Goal: Information Seeking & Learning: Learn about a topic

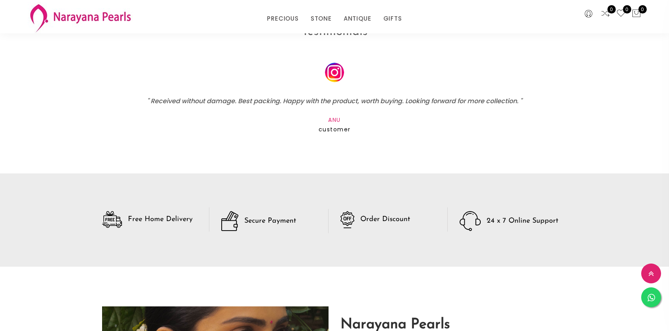
scroll to position [1304, 0]
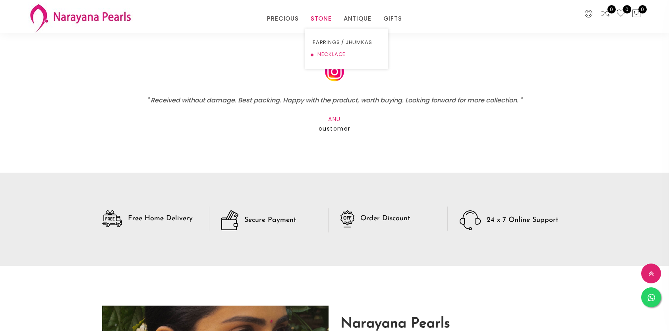
click at [323, 52] on link "NECKLACE" at bounding box center [347, 54] width 68 height 12
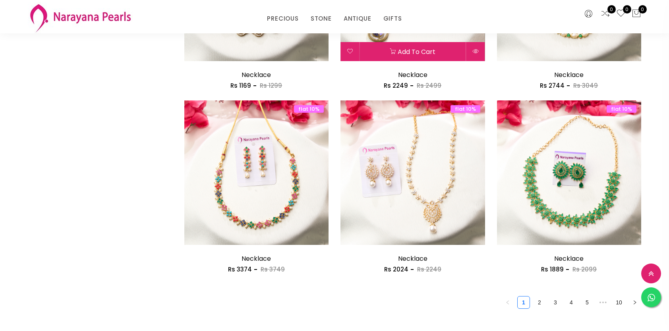
scroll to position [1153, 0]
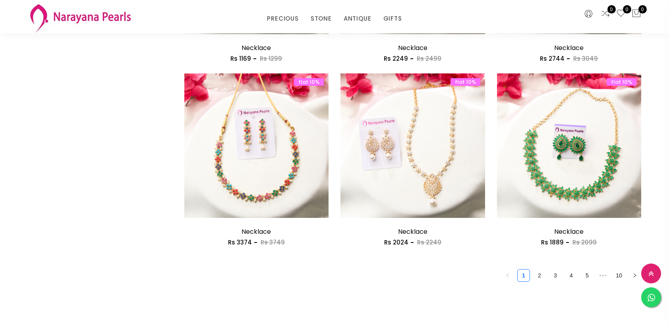
click at [648, 271] on button at bounding box center [651, 274] width 20 height 20
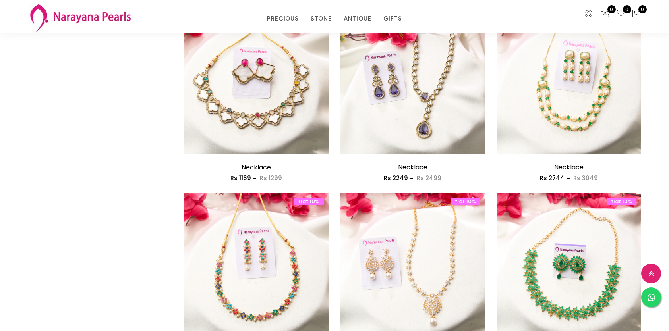
scroll to position [1192, 0]
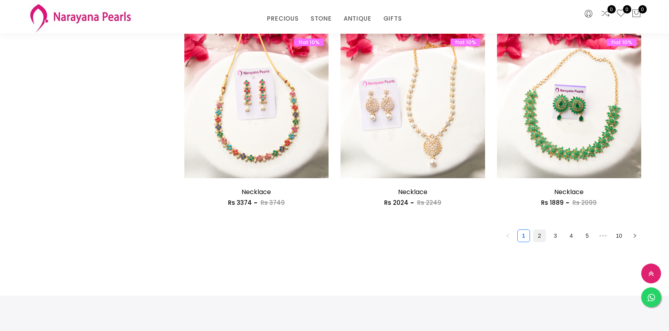
click at [537, 235] on link "2" at bounding box center [540, 236] width 12 height 12
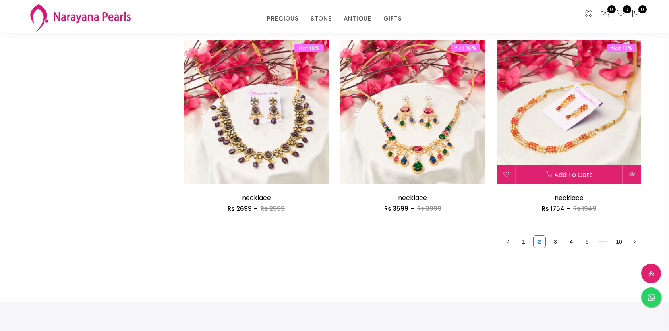
scroll to position [1232, 0]
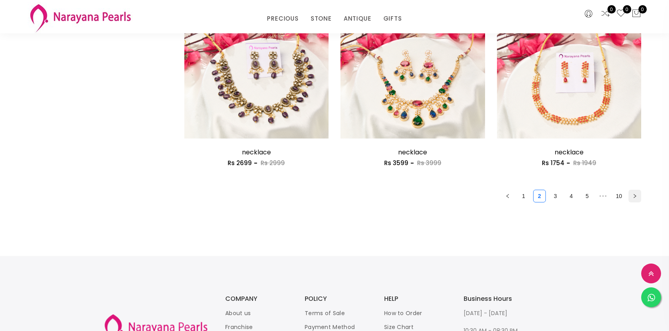
click at [634, 192] on button "button" at bounding box center [635, 196] width 13 height 13
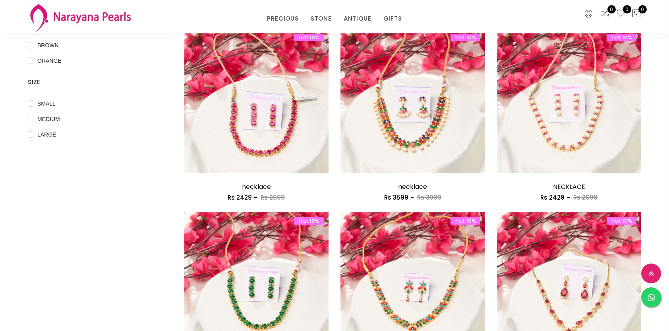
scroll to position [318, 0]
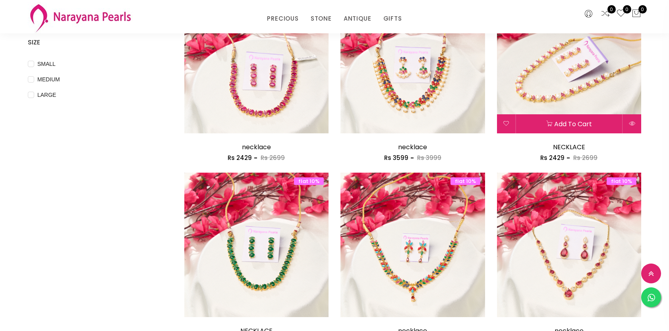
drag, startPoint x: 585, startPoint y: 87, endPoint x: 588, endPoint y: 108, distance: 21.0
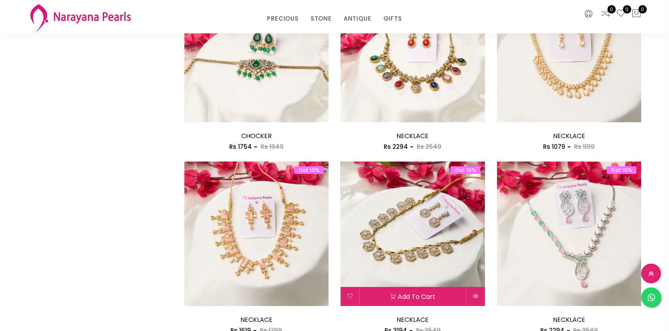
scroll to position [1153, 0]
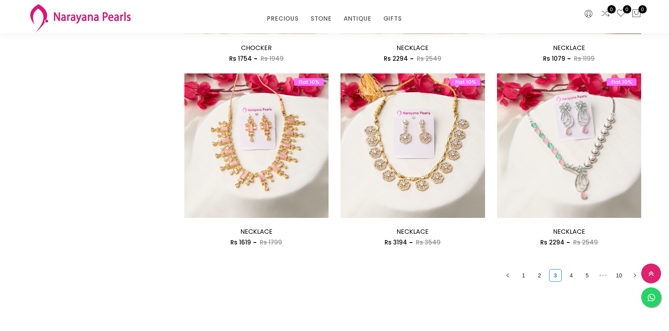
click at [578, 276] on ul "1 2 3 4 5 ••• 10" at bounding box center [412, 275] width 457 height 13
click at [649, 269] on button at bounding box center [651, 274] width 20 height 20
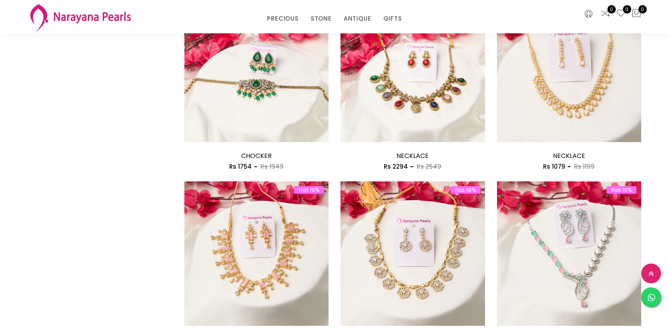
scroll to position [1327, 0]
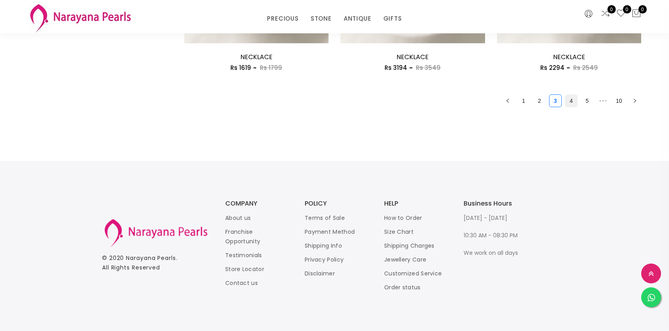
click at [575, 100] on link "4" at bounding box center [572, 101] width 12 height 12
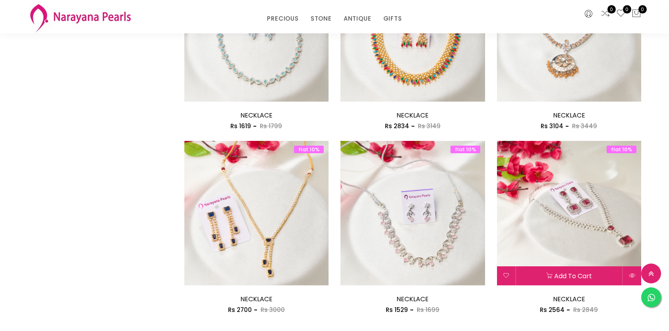
scroll to position [1113, 0]
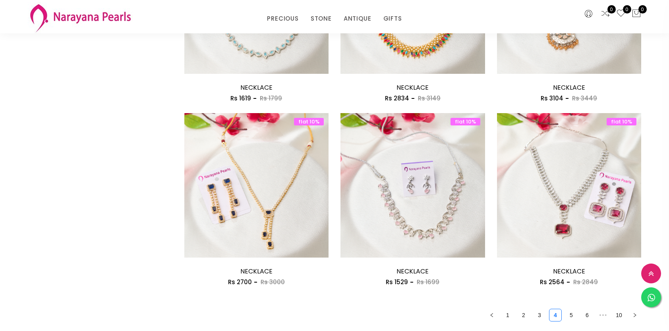
click at [579, 316] on ul "1 2 3 4 5 6 ••• 10" at bounding box center [412, 315] width 457 height 13
click at [572, 316] on link "5" at bounding box center [572, 316] width 12 height 12
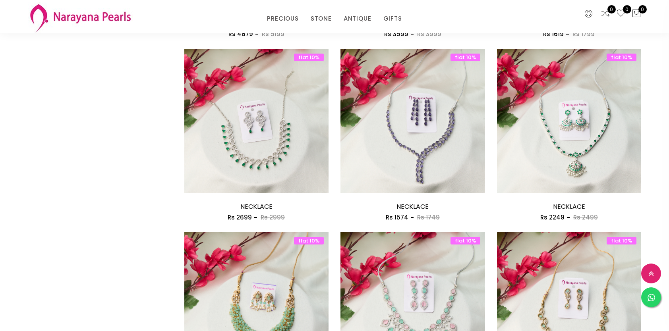
scroll to position [1113, 0]
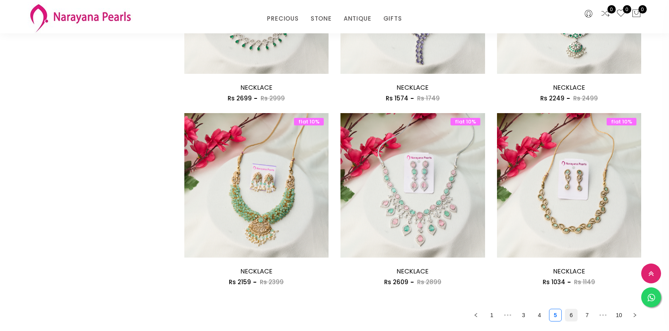
click at [575, 317] on link "6" at bounding box center [572, 316] width 12 height 12
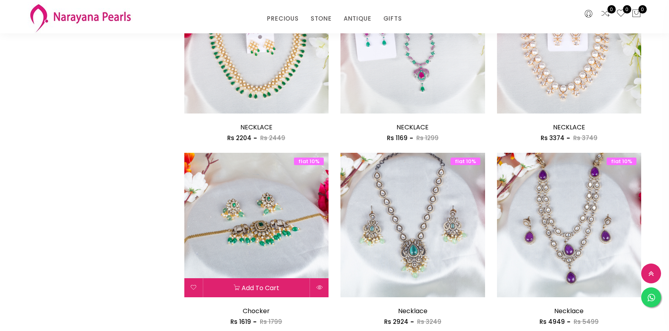
scroll to position [1232, 0]
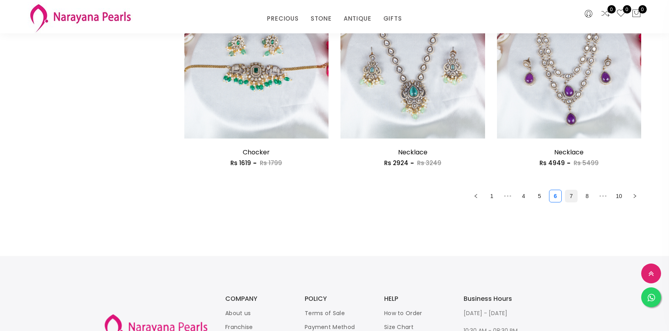
click at [576, 191] on link "7" at bounding box center [572, 196] width 12 height 12
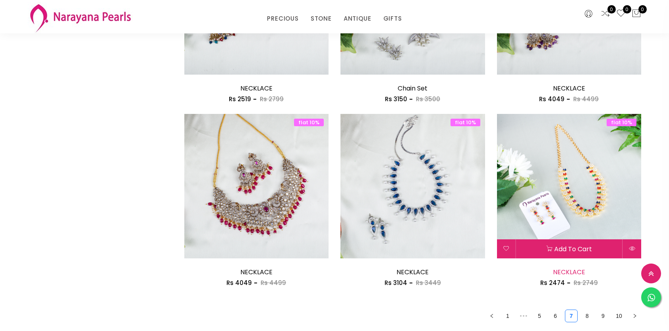
scroll to position [1153, 0]
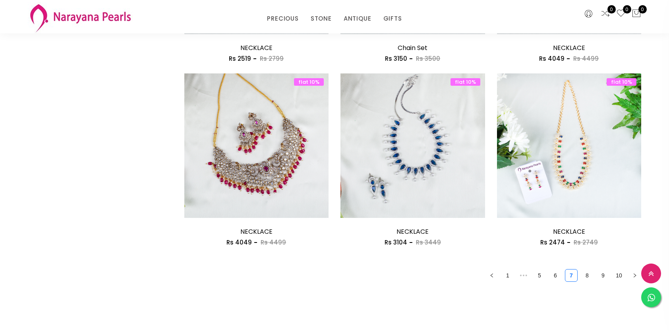
click at [589, 275] on link "8" at bounding box center [587, 276] width 12 height 12
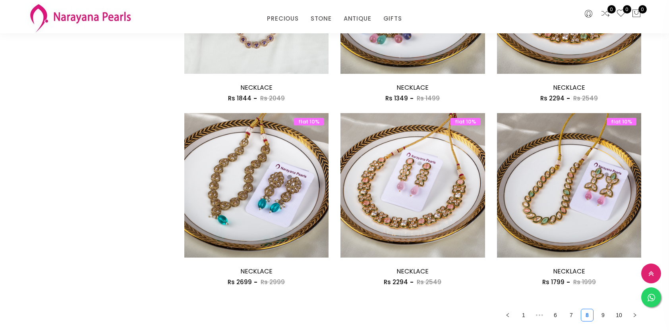
scroll to position [1232, 0]
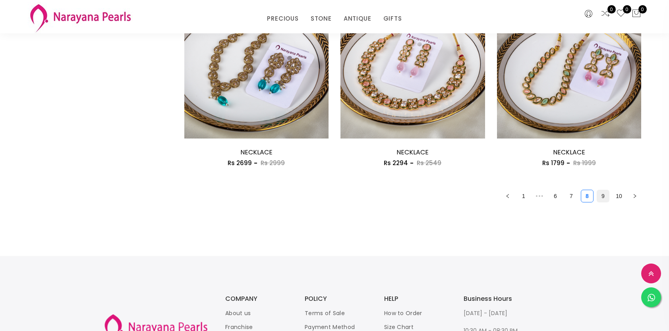
click at [604, 195] on link "9" at bounding box center [603, 196] width 12 height 12
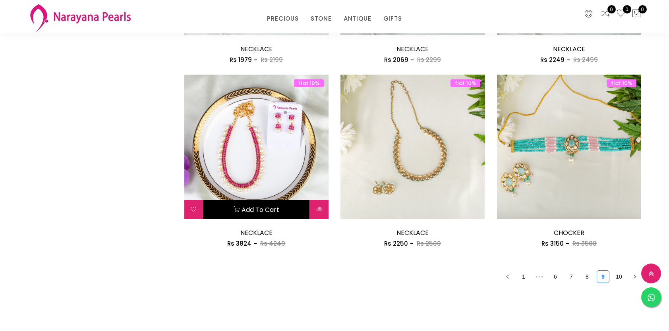
scroll to position [1192, 0]
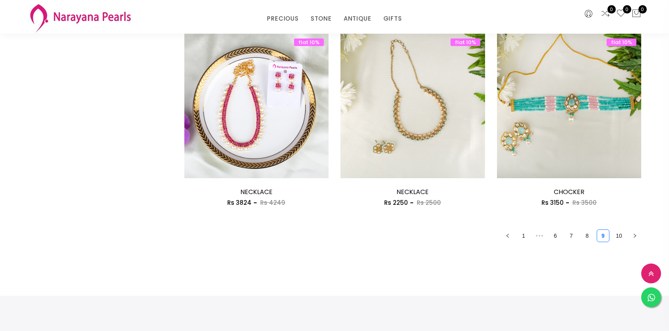
click at [626, 234] on ul "1 ••• 6 7 8 9 10" at bounding box center [412, 236] width 457 height 13
click at [619, 235] on link "10" at bounding box center [619, 236] width 12 height 12
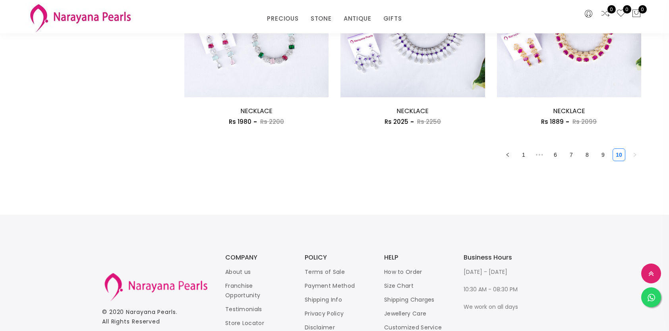
scroll to position [556, 0]
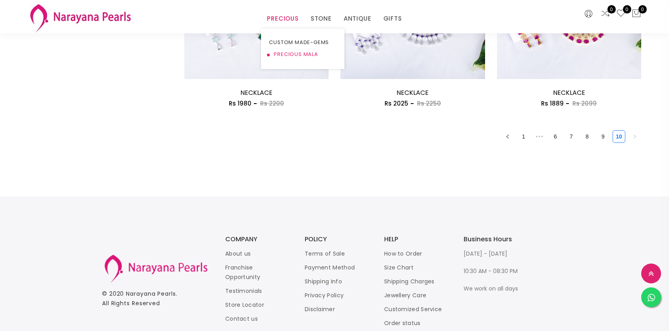
click at [293, 50] on link "PRECIOUS MALA" at bounding box center [303, 54] width 68 height 12
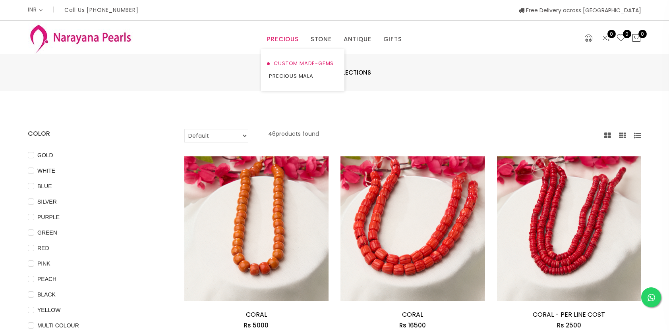
click at [279, 60] on link "CUSTOM MADE-GEMS" at bounding box center [303, 63] width 68 height 13
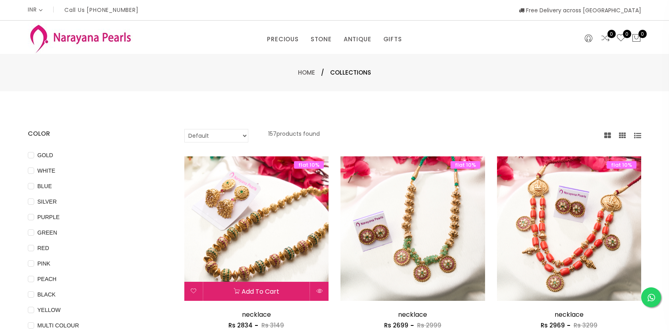
click at [264, 209] on img at bounding box center [256, 229] width 145 height 145
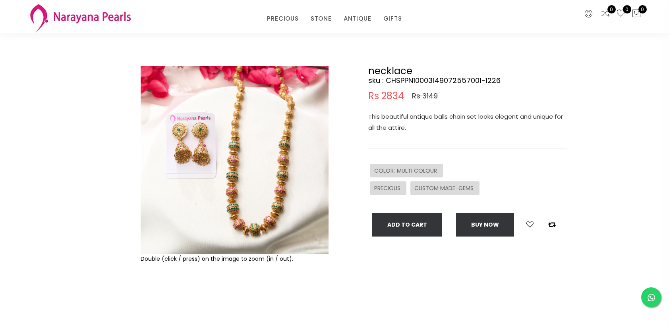
scroll to position [40, 0]
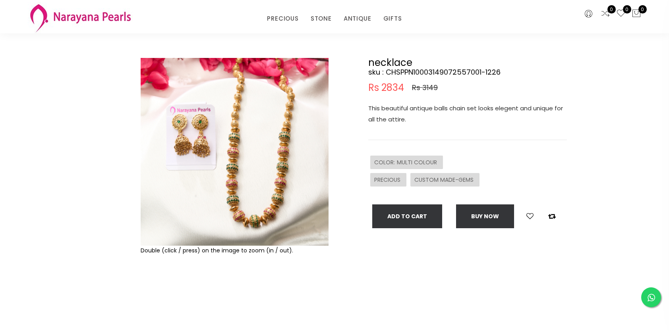
click at [259, 208] on img at bounding box center [235, 152] width 188 height 188
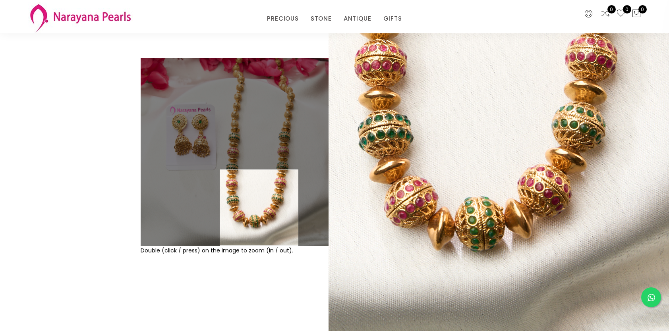
click at [259, 208] on img at bounding box center [235, 152] width 188 height 188
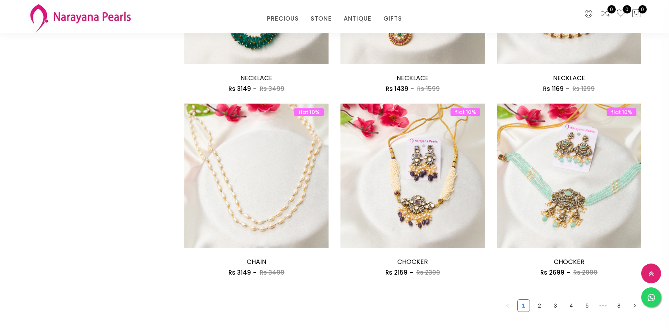
scroll to position [1153, 0]
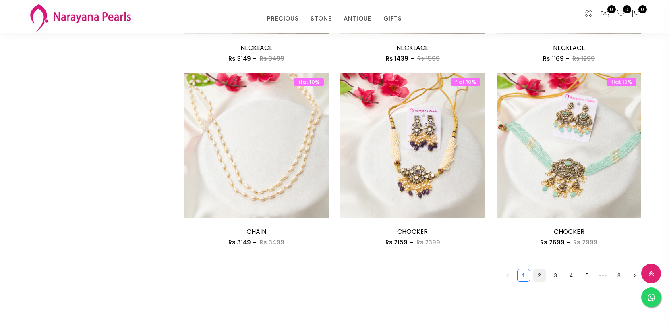
click at [538, 273] on link "2" at bounding box center [540, 276] width 12 height 12
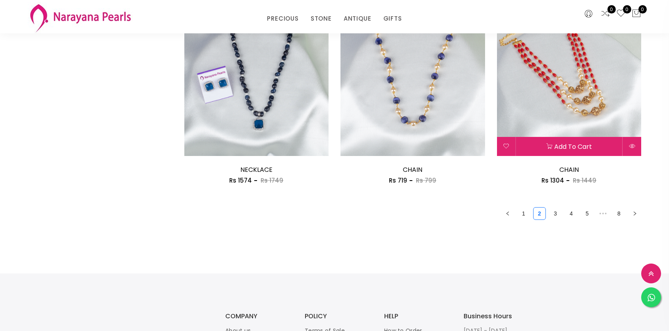
scroll to position [1192, 0]
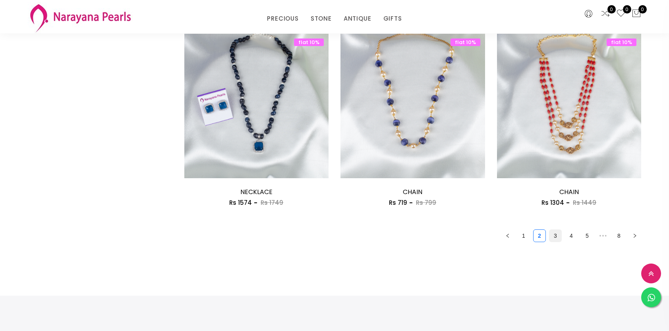
click at [556, 235] on link "3" at bounding box center [556, 236] width 12 height 12
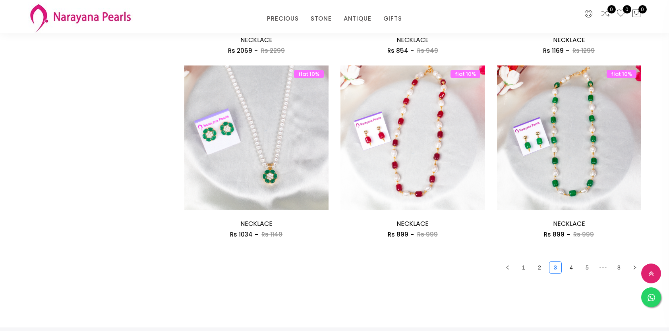
scroll to position [1173, 0]
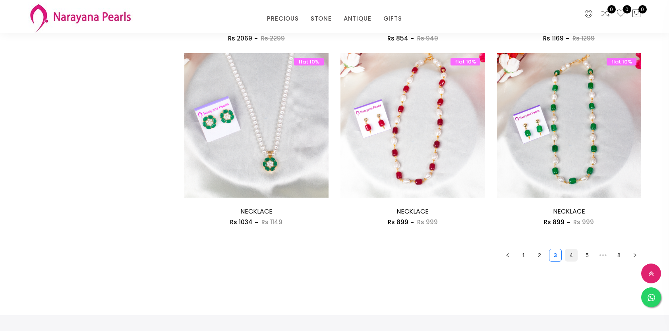
click at [568, 251] on link "4" at bounding box center [572, 256] width 12 height 12
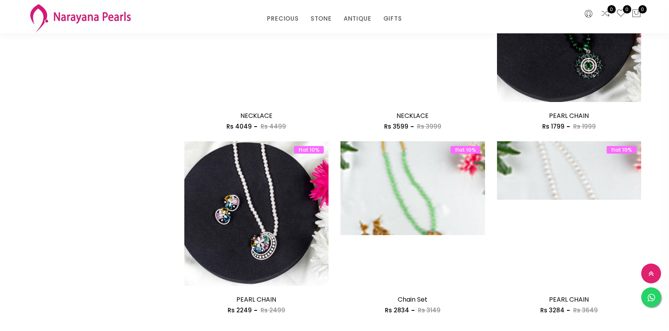
scroll to position [1113, 0]
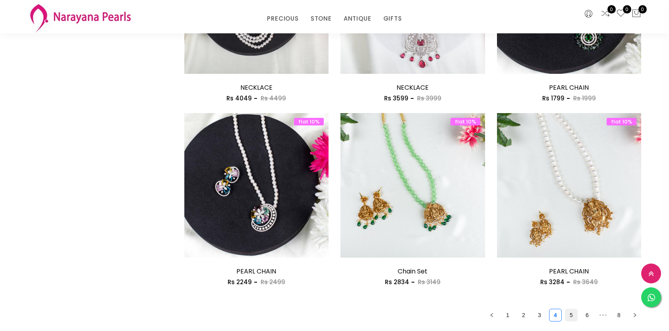
click at [568, 314] on link "5" at bounding box center [572, 316] width 12 height 12
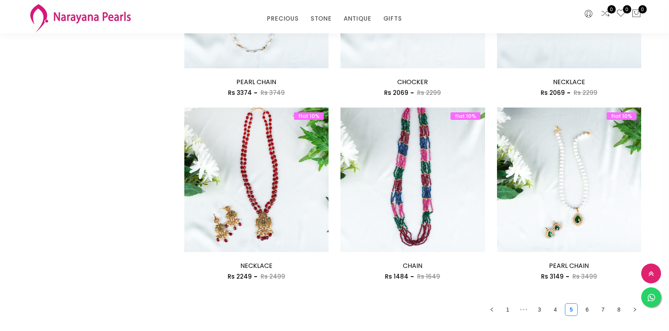
scroll to position [1153, 0]
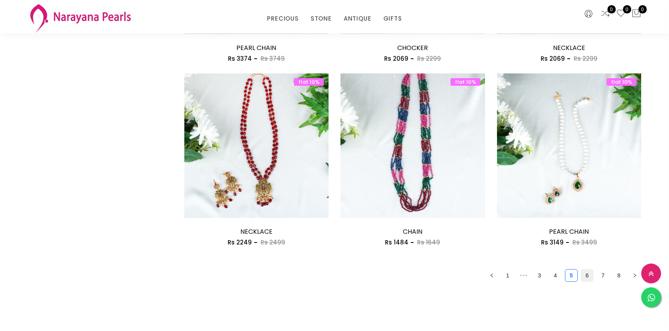
click at [589, 279] on link "6" at bounding box center [587, 276] width 12 height 12
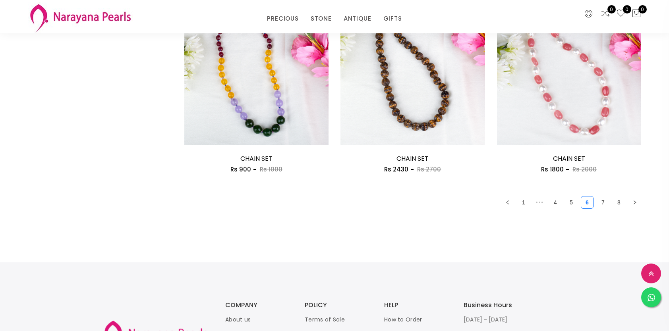
scroll to position [1272, 0]
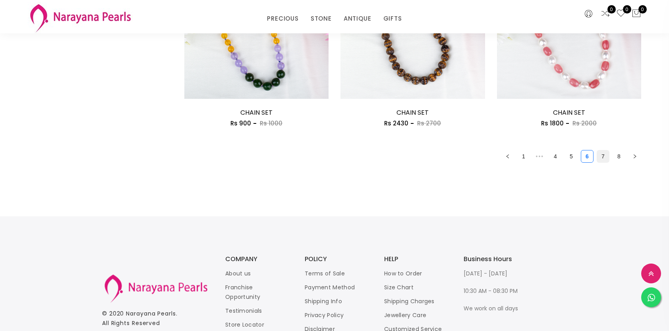
click at [606, 155] on link "7" at bounding box center [603, 157] width 12 height 12
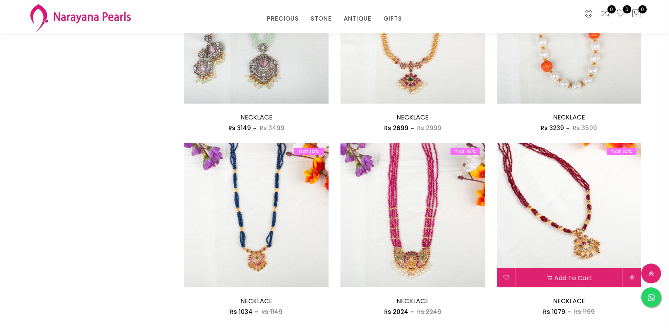
scroll to position [1113, 0]
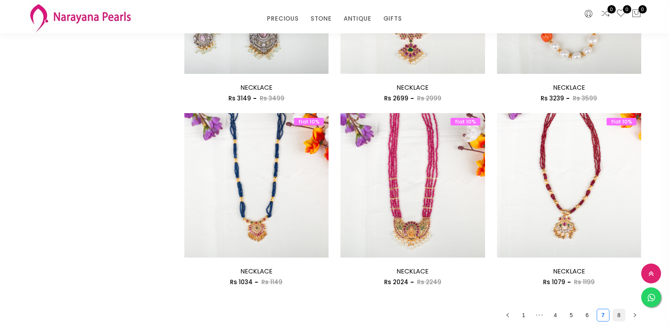
click at [620, 319] on link "8" at bounding box center [619, 316] width 12 height 12
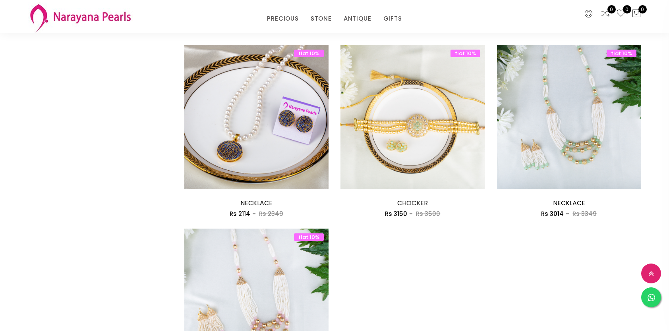
scroll to position [477, 0]
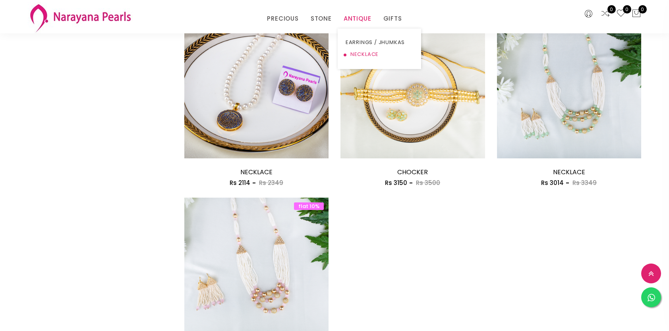
click at [366, 53] on link "NECKLACE" at bounding box center [380, 54] width 68 height 12
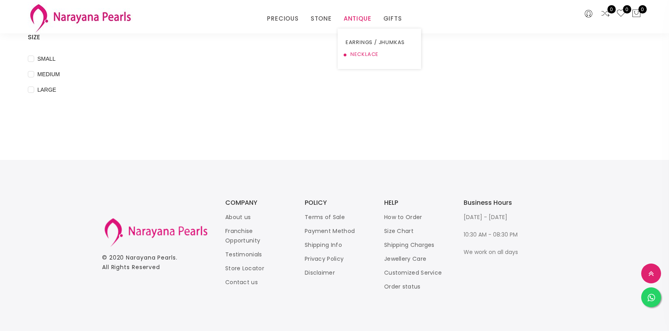
scroll to position [323, 0]
click at [366, 53] on link "NECKLACE" at bounding box center [380, 54] width 68 height 12
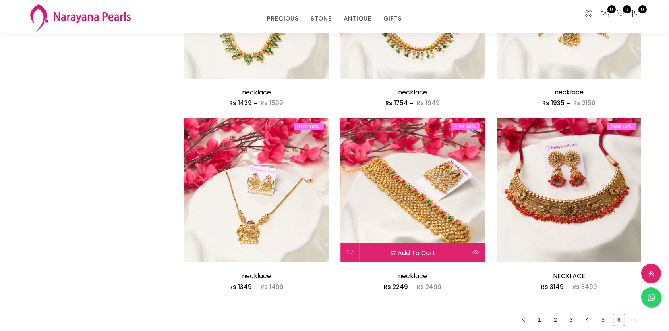
scroll to position [1153, 0]
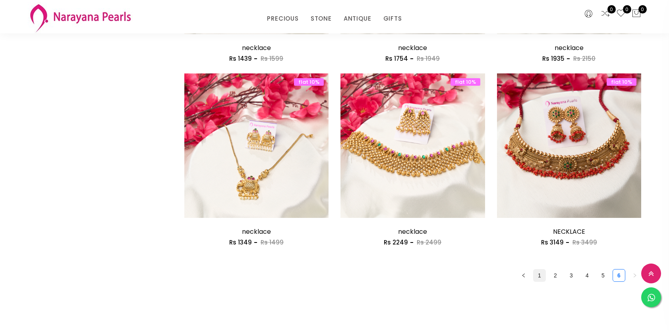
click at [545, 270] on link "1" at bounding box center [540, 276] width 12 height 12
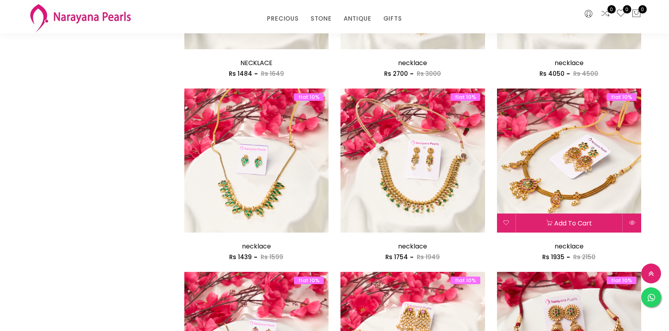
scroll to position [1113, 0]
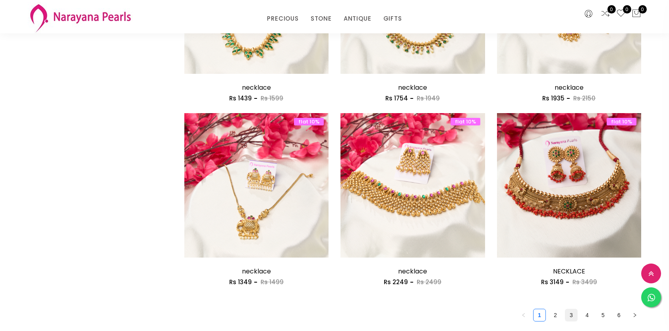
click at [569, 310] on link "3" at bounding box center [572, 316] width 12 height 12
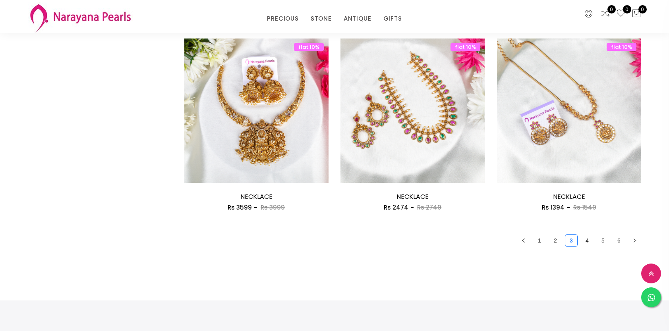
scroll to position [1192, 0]
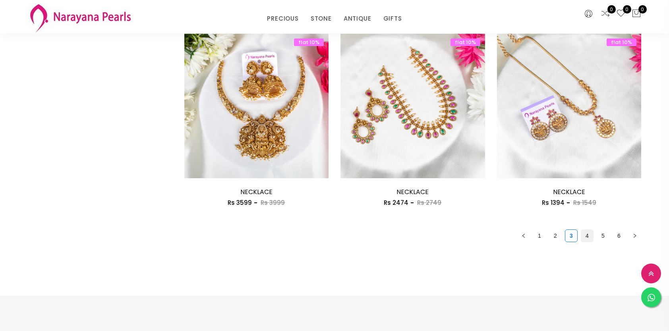
click at [585, 236] on link "4" at bounding box center [587, 236] width 12 height 12
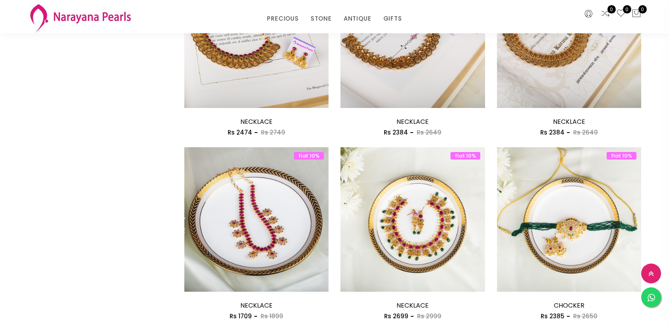
scroll to position [1113, 0]
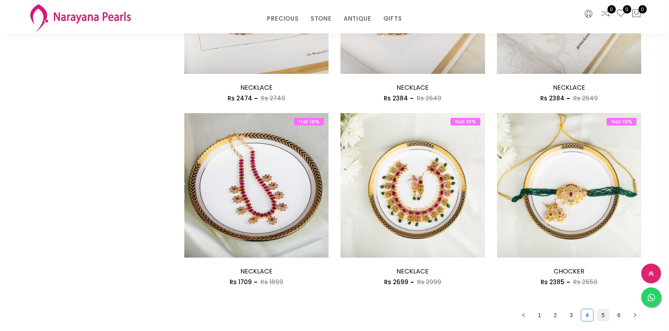
click at [603, 314] on link "5" at bounding box center [603, 316] width 12 height 12
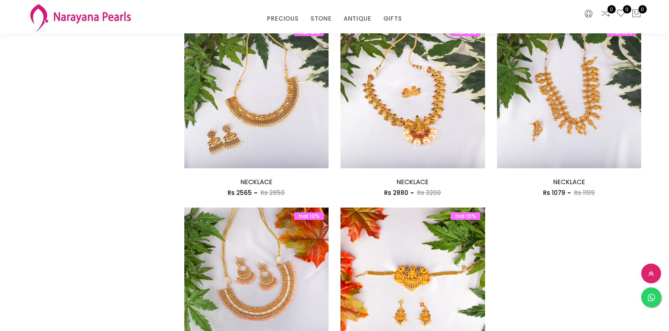
scroll to position [954, 0]
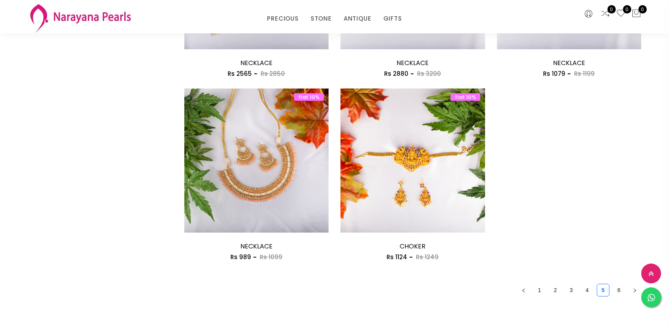
click at [619, 291] on link "6" at bounding box center [619, 291] width 12 height 12
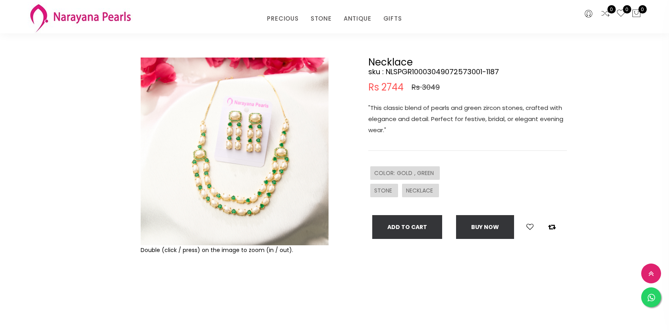
scroll to position [79, 0]
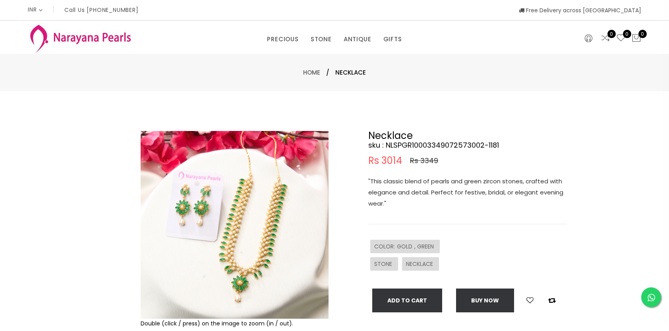
click at [281, 239] on img at bounding box center [235, 225] width 188 height 188
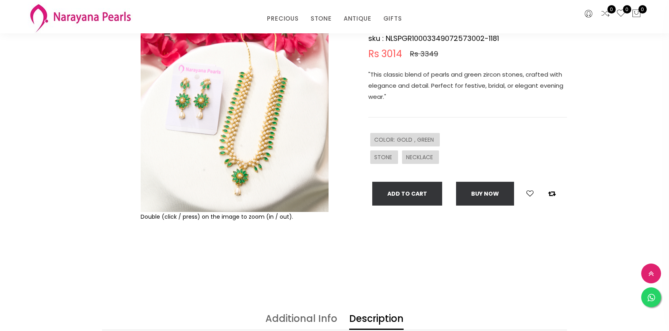
scroll to position [79, 0]
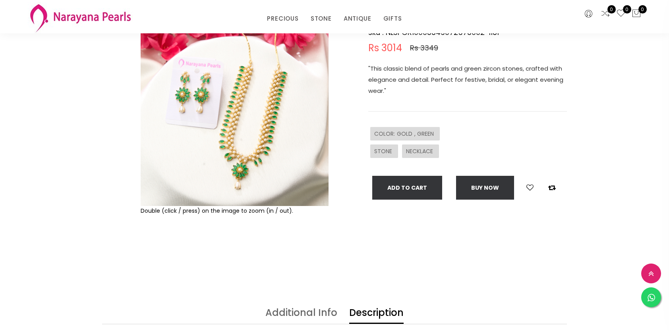
click at [258, 107] on img at bounding box center [235, 112] width 188 height 188
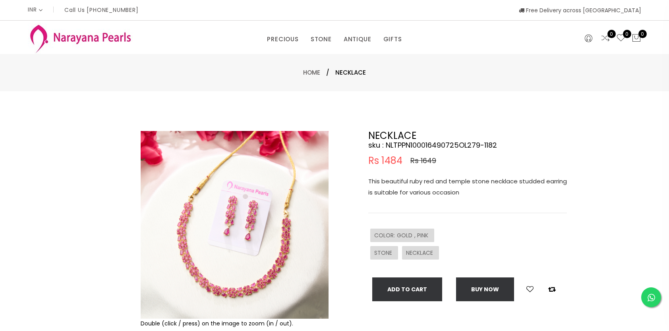
click at [288, 257] on img at bounding box center [235, 225] width 188 height 188
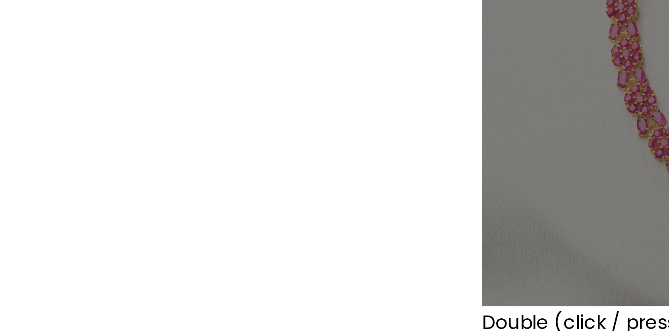
scroll to position [136, 0]
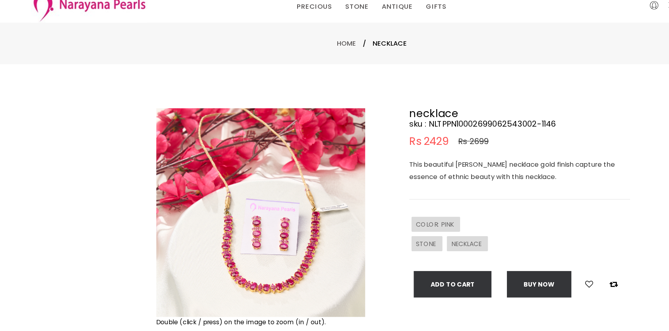
scroll to position [2, 0]
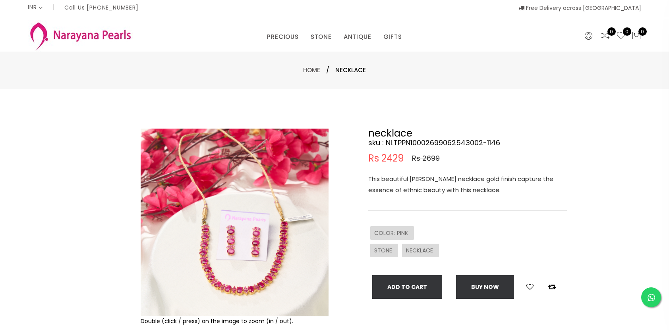
click at [215, 263] on img at bounding box center [235, 223] width 188 height 188
click at [246, 273] on img at bounding box center [235, 223] width 188 height 188
click at [244, 276] on img at bounding box center [235, 223] width 188 height 188
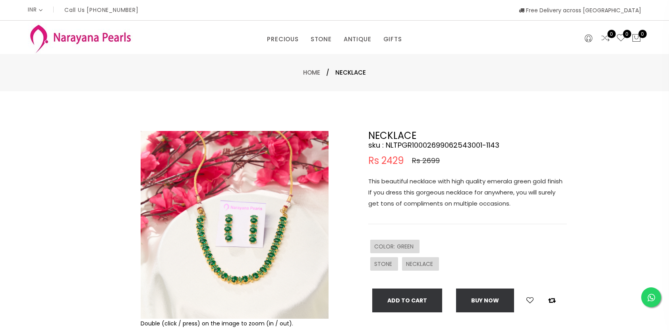
click at [280, 281] on img at bounding box center [235, 225] width 188 height 188
click at [245, 236] on img at bounding box center [235, 225] width 188 height 188
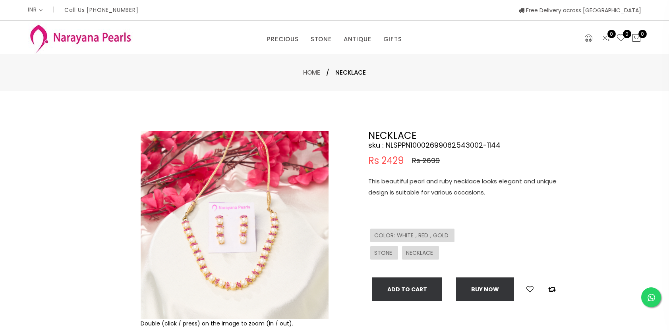
click at [264, 257] on img at bounding box center [235, 225] width 188 height 188
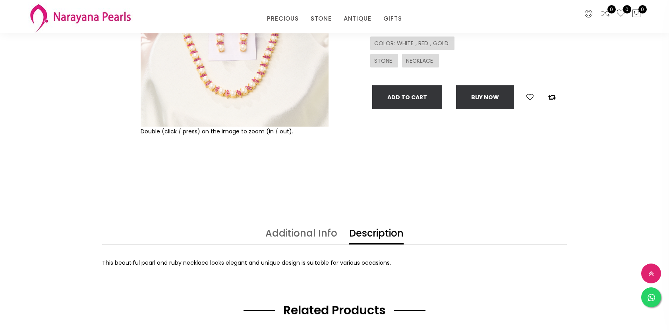
scroll to position [40, 0]
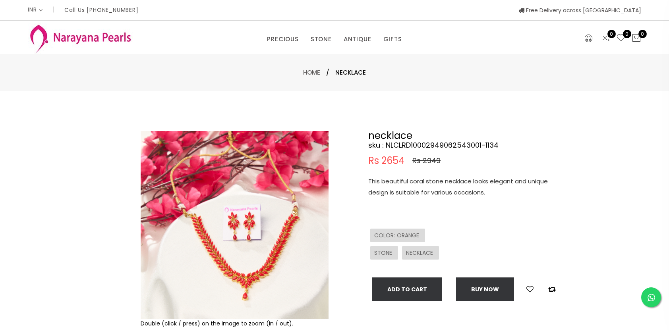
click at [270, 260] on img at bounding box center [235, 225] width 188 height 188
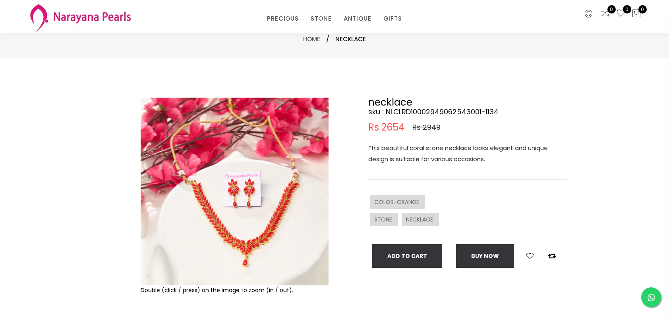
scroll to position [159, 0]
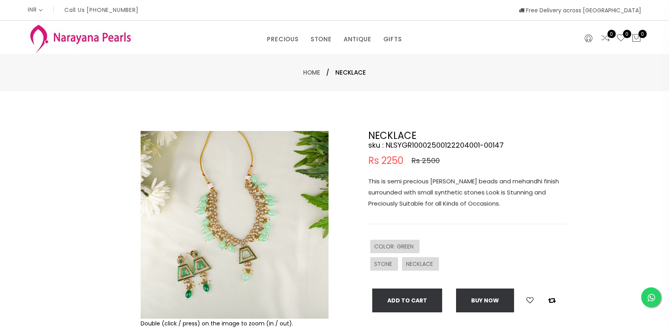
click at [263, 262] on img at bounding box center [235, 225] width 188 height 188
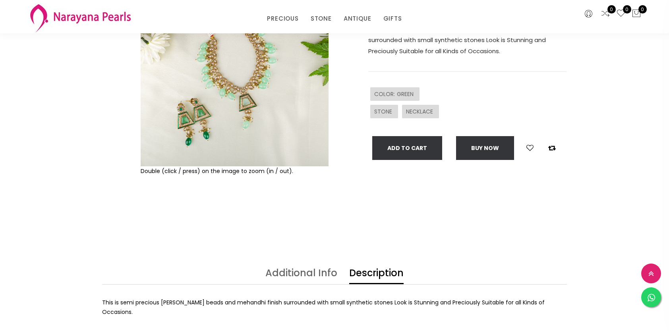
click at [234, 118] on img at bounding box center [235, 73] width 188 height 188
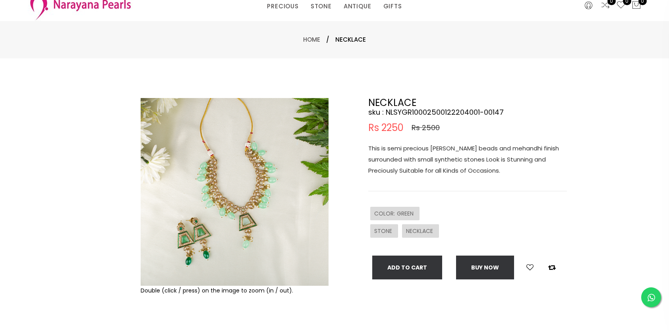
scroll to position [0, 0]
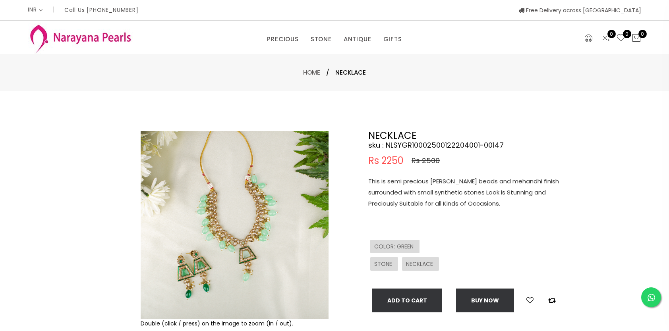
drag, startPoint x: 234, startPoint y: 118, endPoint x: 259, endPoint y: 266, distance: 150.2
click at [259, 266] on img at bounding box center [235, 225] width 188 height 188
click at [258, 265] on img at bounding box center [235, 225] width 188 height 188
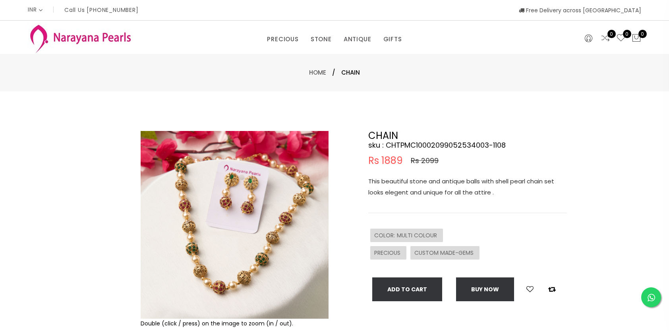
click at [255, 256] on img at bounding box center [235, 225] width 188 height 188
click at [256, 256] on img at bounding box center [235, 225] width 188 height 188
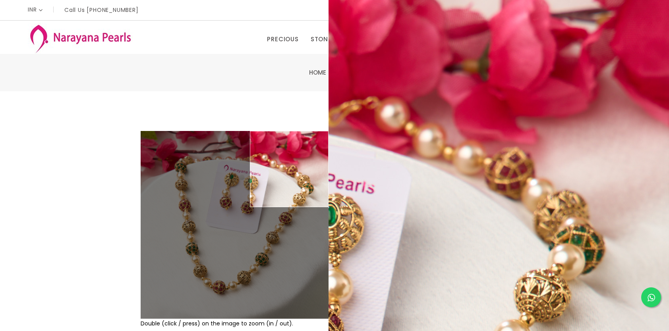
click at [264, 98] on div "Double (click / press) on the image to zoom (in / out). CHAIN sku : CHTPMC10002…" at bounding box center [334, 256] width 669 height 330
click at [665, 32] on div "PRECIOUS CUSTOM MADE-GEMS PRECIOUS MALA STONE EARRINGS / JHUMKAS NECKLACE ANTIQ…" at bounding box center [334, 37] width 669 height 33
click at [403, 149] on h4 "sku : CHTPMC10002099052534003-1108" at bounding box center [467, 146] width 199 height 10
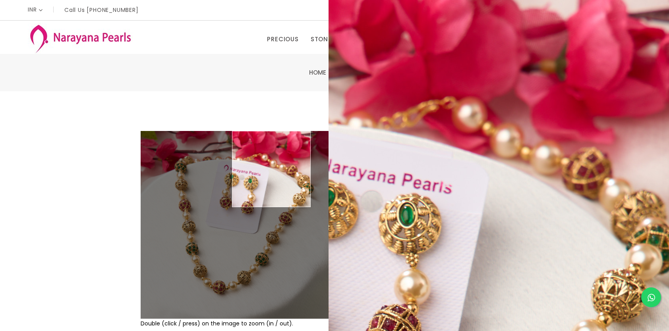
drag, startPoint x: 403, startPoint y: 149, endPoint x: 271, endPoint y: 146, distance: 132.0
click at [271, 146] on img at bounding box center [235, 225] width 188 height 188
click at [271, 145] on img at bounding box center [235, 225] width 188 height 188
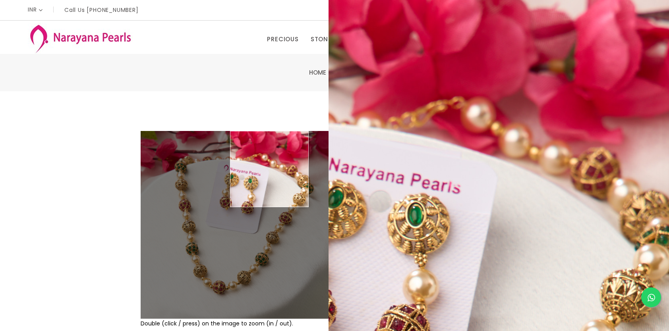
click at [242, 83] on div "Home / CHAIN" at bounding box center [334, 72] width 669 height 37
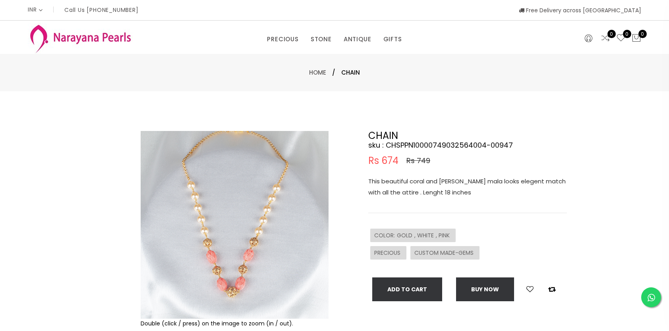
click at [240, 260] on img at bounding box center [235, 225] width 188 height 188
click at [240, 278] on img at bounding box center [235, 225] width 188 height 188
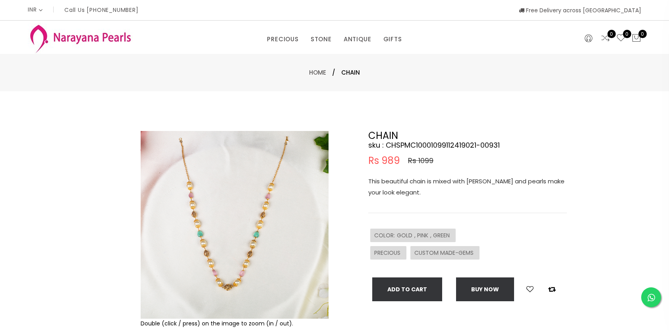
click at [260, 242] on img at bounding box center [235, 225] width 188 height 188
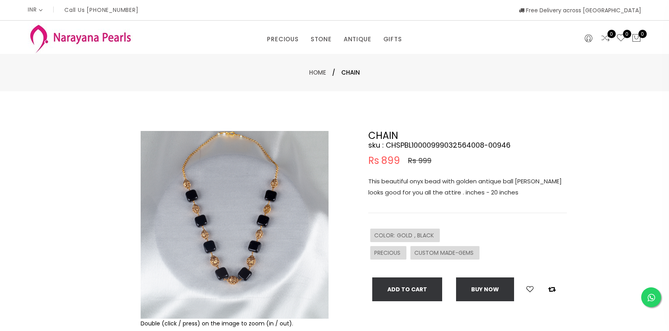
click at [252, 235] on img at bounding box center [235, 225] width 188 height 188
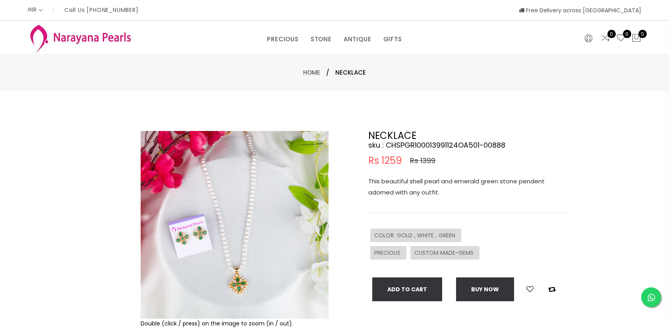
click at [229, 291] on img at bounding box center [235, 225] width 188 height 188
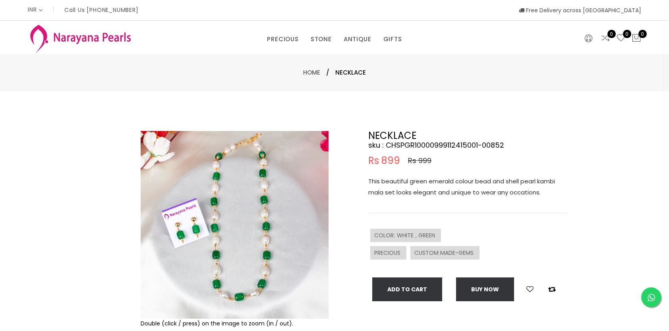
click at [198, 235] on img at bounding box center [235, 225] width 188 height 188
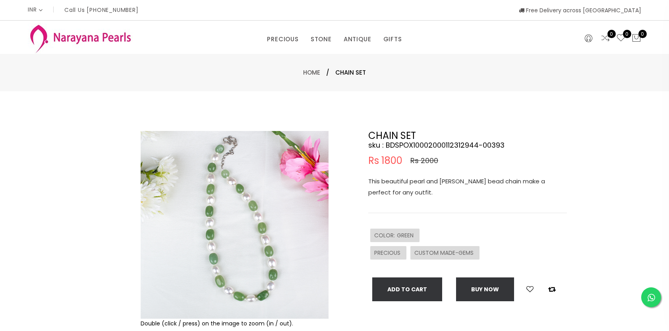
click at [241, 255] on img at bounding box center [235, 225] width 188 height 188
click at [248, 255] on img at bounding box center [235, 225] width 188 height 188
click at [248, 254] on img at bounding box center [235, 225] width 188 height 188
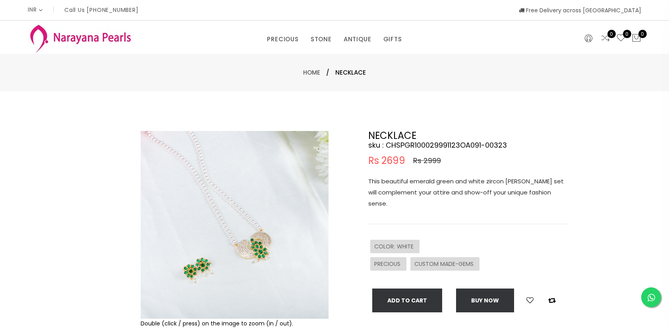
click at [276, 265] on img at bounding box center [235, 225] width 188 height 188
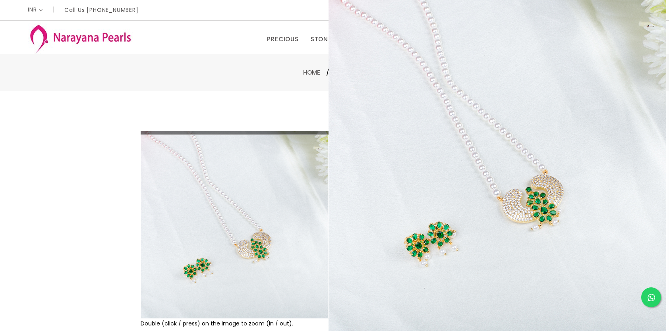
click at [279, 264] on img at bounding box center [235, 225] width 188 height 188
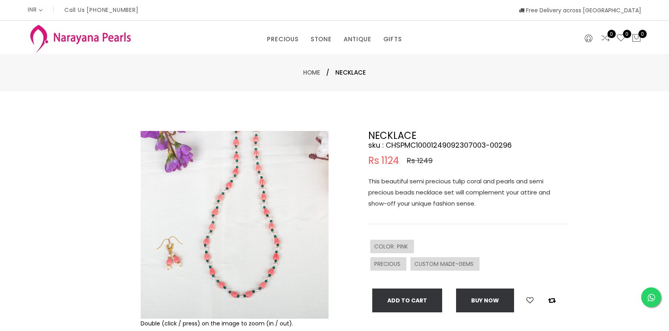
click at [211, 325] on div "Double (click / press) on the image to zoom (in / out)." at bounding box center [235, 324] width 188 height 10
click at [233, 296] on img at bounding box center [235, 225] width 188 height 188
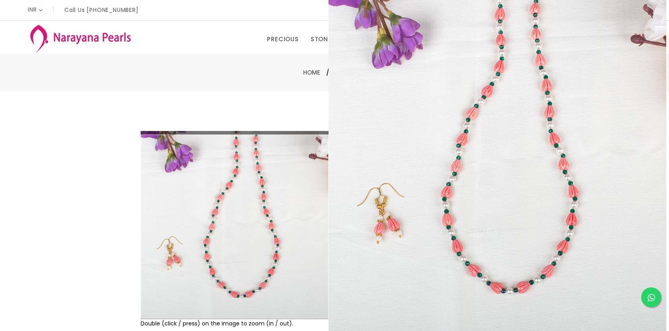
click at [461, 261] on span "CUSTOM MADE-GEMS" at bounding box center [445, 264] width 61 height 8
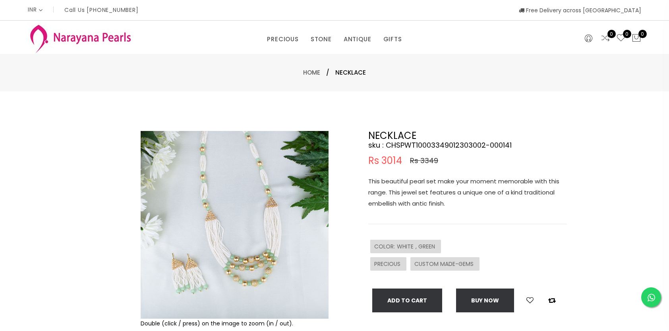
click at [277, 258] on img at bounding box center [235, 225] width 188 height 188
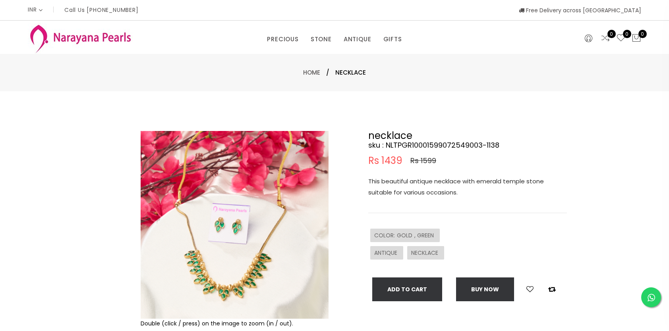
click at [257, 255] on img at bounding box center [235, 225] width 188 height 188
